Goal: Find contact information: Find contact information

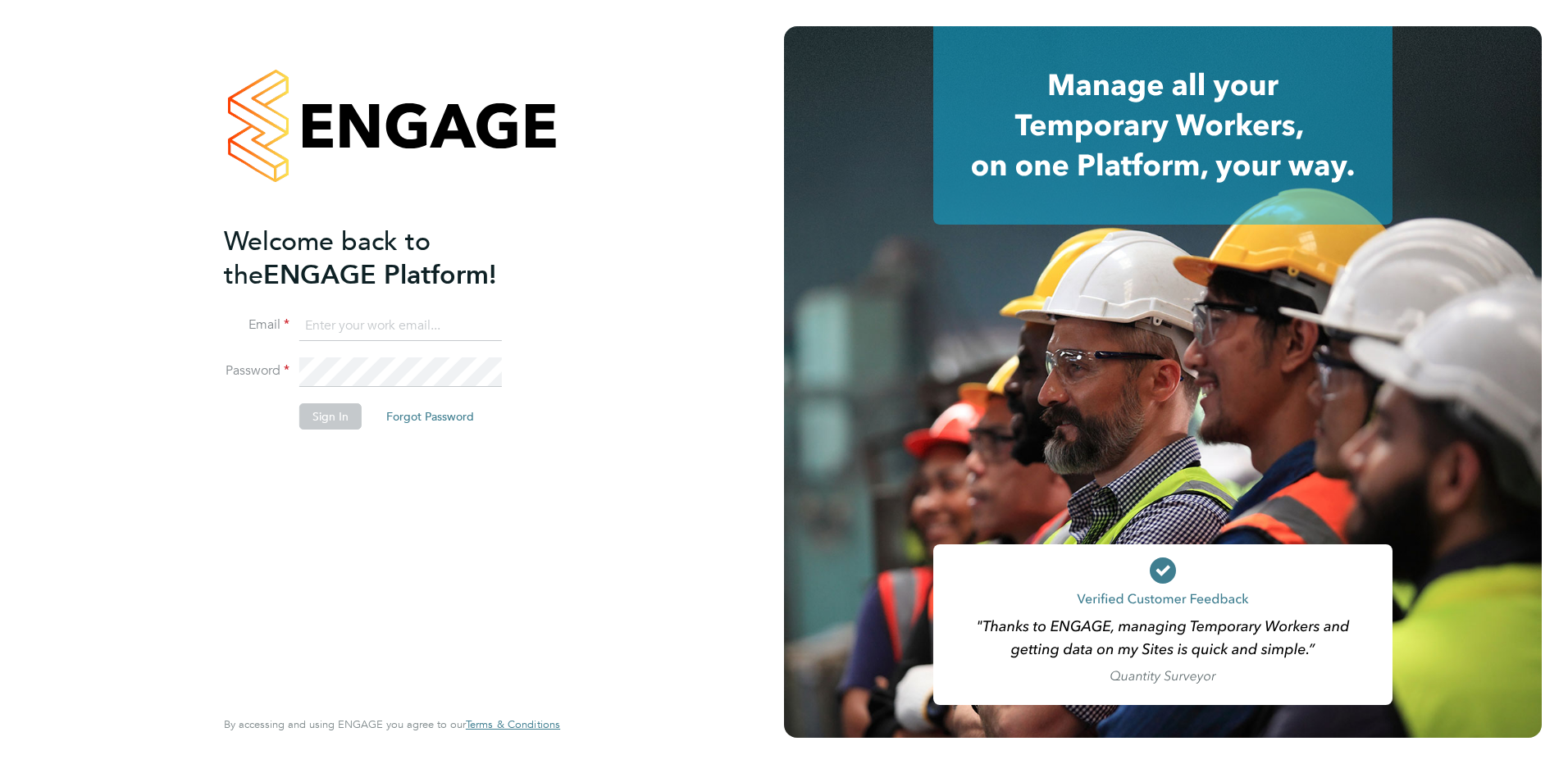
type input "admin@crestplus.com"
click at [322, 429] on li "Sign In Forgot Password" at bounding box center [384, 424] width 320 height 43
click at [338, 418] on button "Sign In" at bounding box center [331, 416] width 62 height 26
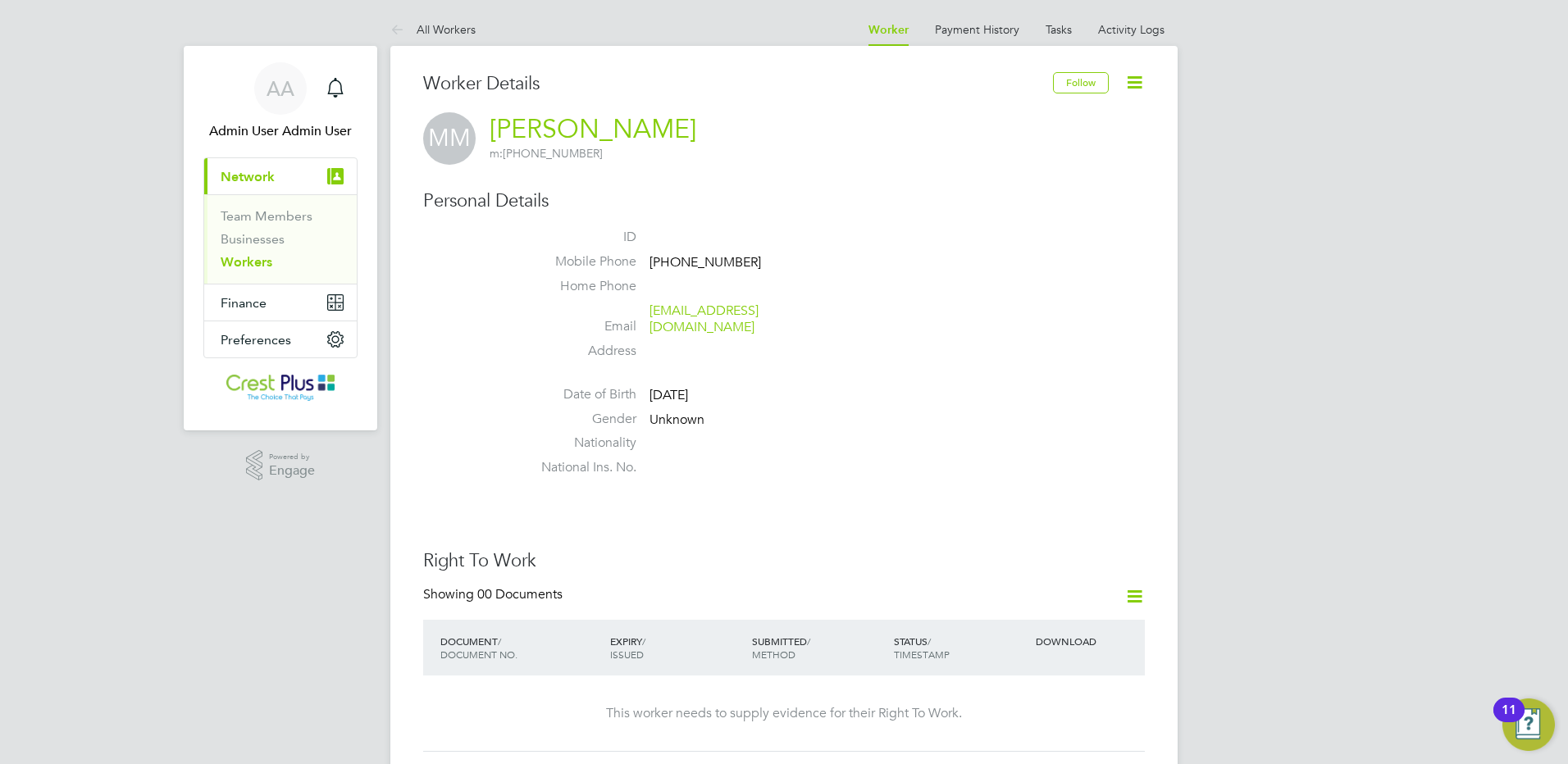
drag, startPoint x: 753, startPoint y: 265, endPoint x: 678, endPoint y: 268, distance: 75.1
click at [678, 268] on span "[PHONE_NUMBER]" at bounding box center [705, 261] width 111 height 17
copy span "7775 276079"
drag, startPoint x: 816, startPoint y: 315, endPoint x: 652, endPoint y: 314, distance: 164.0
click at [652, 314] on li "Email [EMAIL_ADDRESS][DOMAIN_NAME]" at bounding box center [833, 322] width 623 height 40
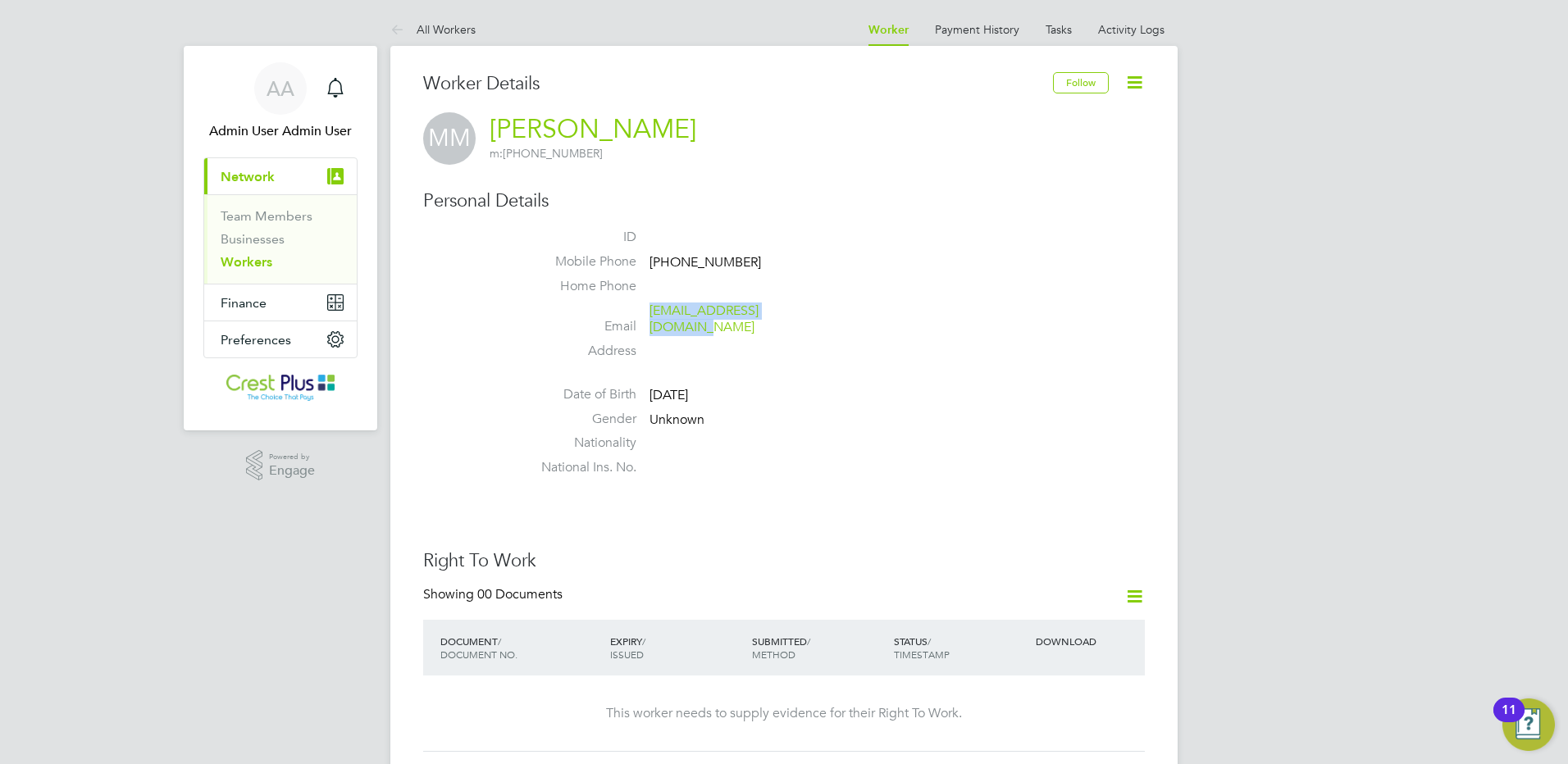
copy link "[EMAIL_ADDRESS][DOMAIN_NAME]"
